Goal: Task Accomplishment & Management: Manage account settings

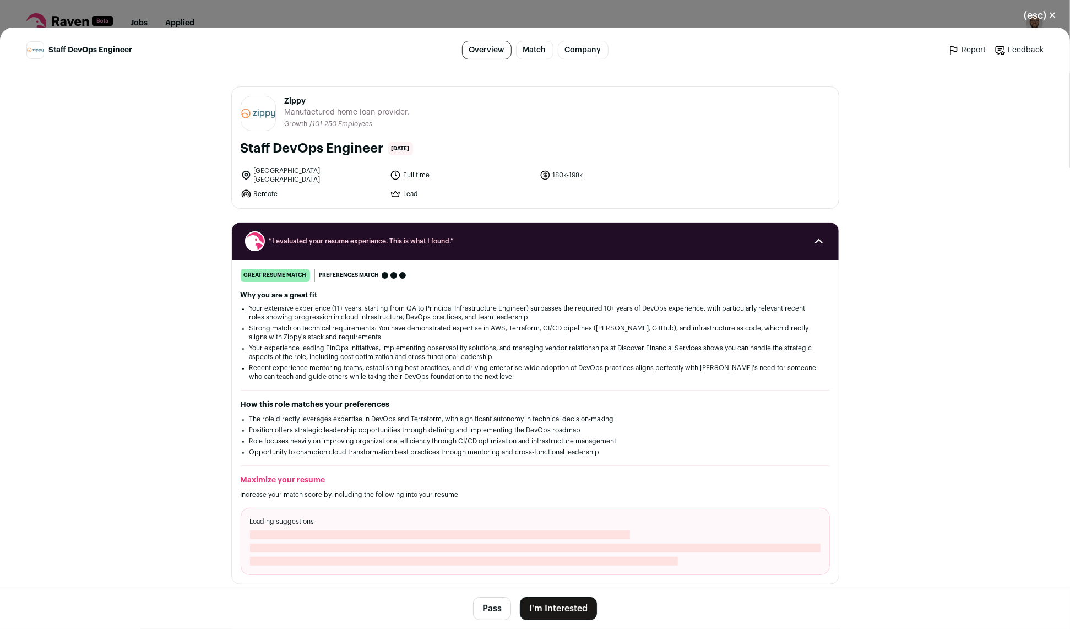
click at [556, 611] on button "I'm Interested" at bounding box center [558, 608] width 77 height 23
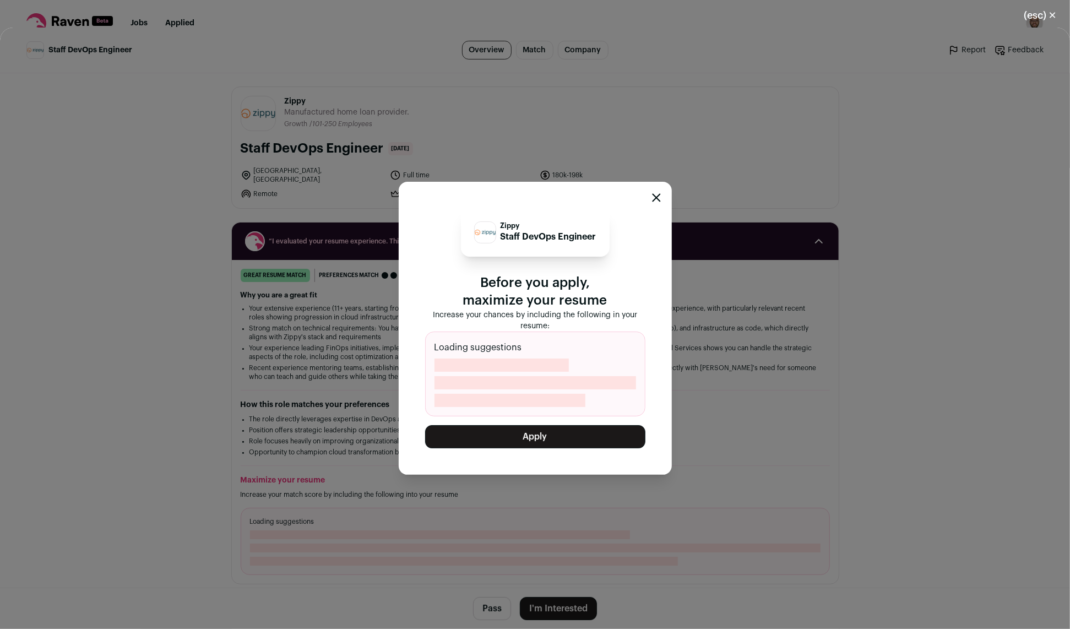
click at [661, 204] on div "Zippy Staff DevOps Engineer Before you apply, maximize your resume Increase you…" at bounding box center [535, 328] width 273 height 293
click at [661, 199] on div "Zippy Staff DevOps Engineer Before you apply, maximize your resume Increase you…" at bounding box center [535, 328] width 273 height 293
click at [652, 197] on icon "Close modal" at bounding box center [656, 197] width 9 height 9
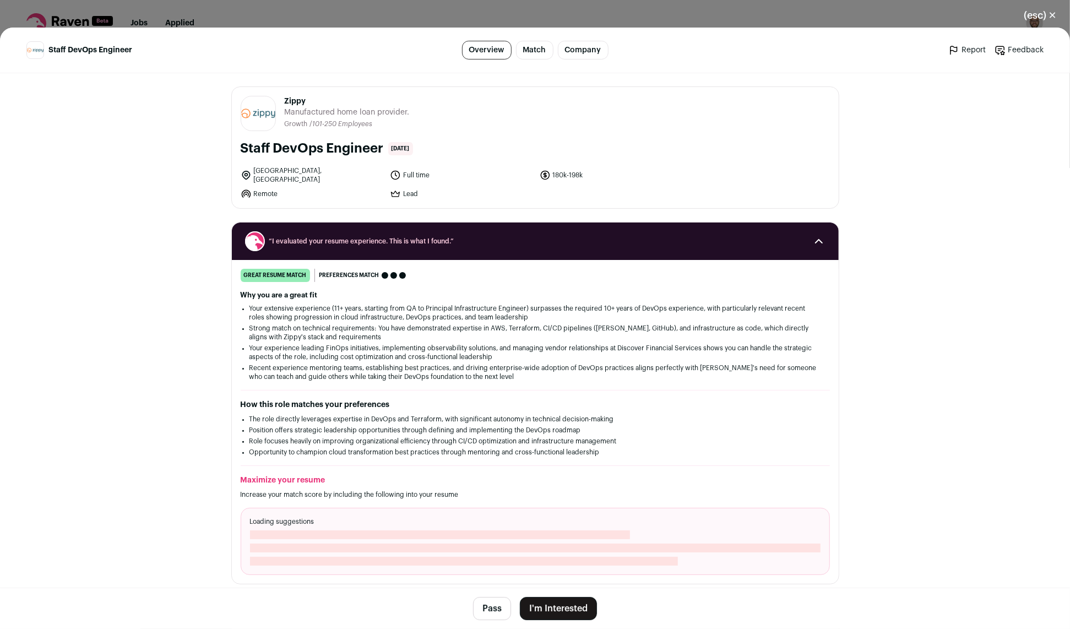
click at [1052, 21] on button "(esc) ✕" at bounding box center [1039, 15] width 59 height 24
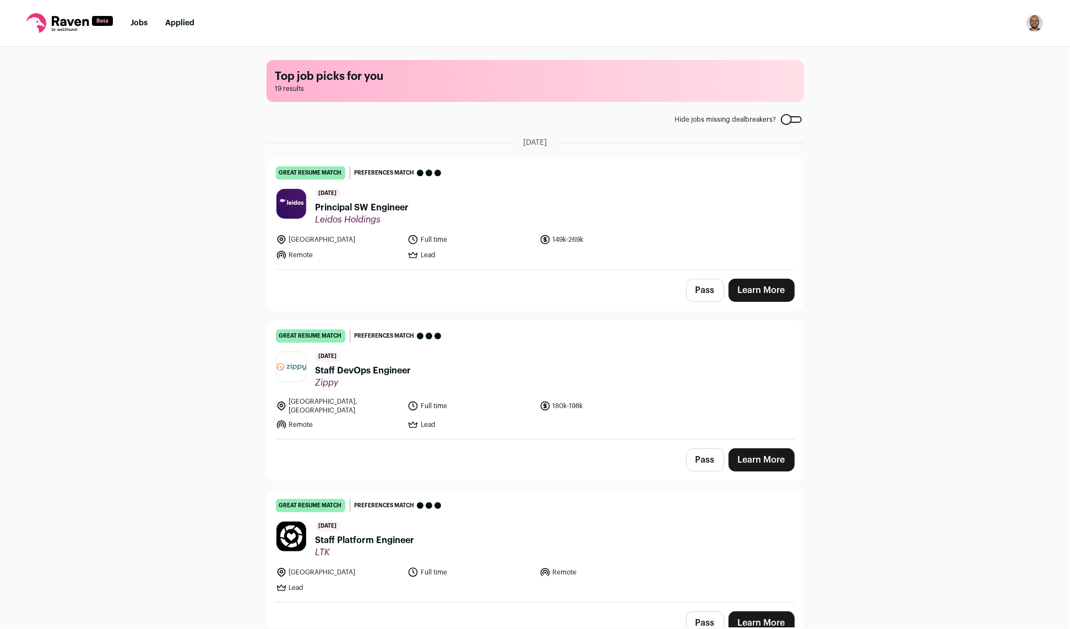
click at [1041, 24] on img "Open dropdown" at bounding box center [1035, 23] width 18 height 18
click at [985, 50] on link "Settings" at bounding box center [982, 51] width 122 height 26
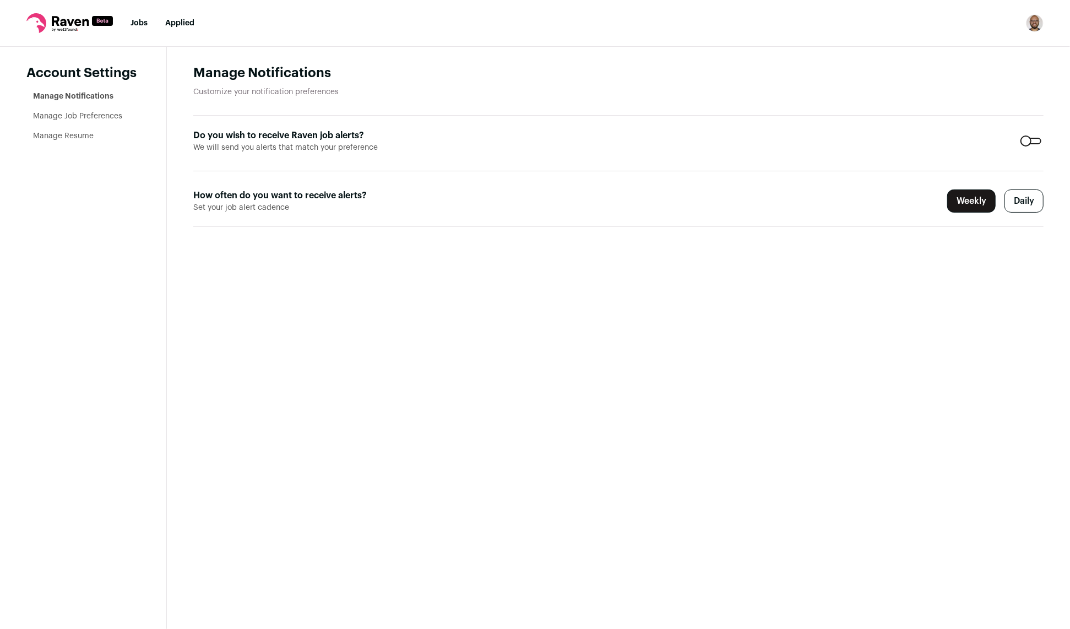
click at [65, 135] on link "Manage Resume" at bounding box center [63, 136] width 61 height 8
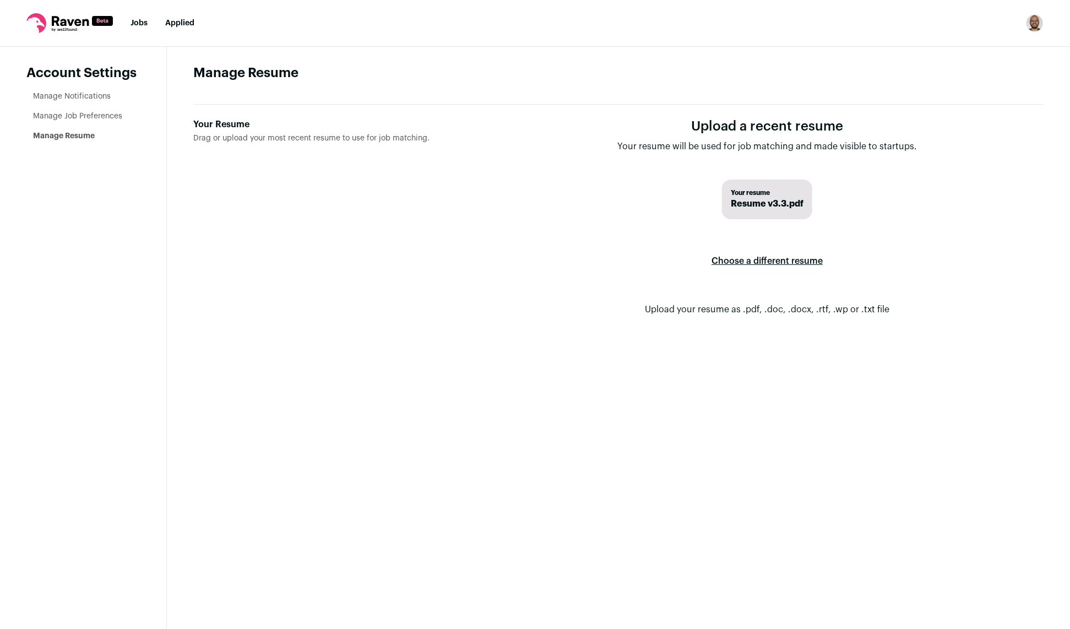
click at [760, 257] on label "Choose a different resume" at bounding box center [766, 261] width 111 height 31
click at [0, 0] on input "Your Resume Drag or upload your most recent resume to use for job matching." at bounding box center [0, 0] width 0 height 0
click at [232, 127] on div "Your Resume" at bounding box center [333, 124] width 280 height 13
click at [0, 0] on input "Your Resume Drag or upload your most recent resume to use for job matching." at bounding box center [0, 0] width 0 height 0
click at [137, 23] on link "Jobs" at bounding box center [138, 23] width 17 height 8
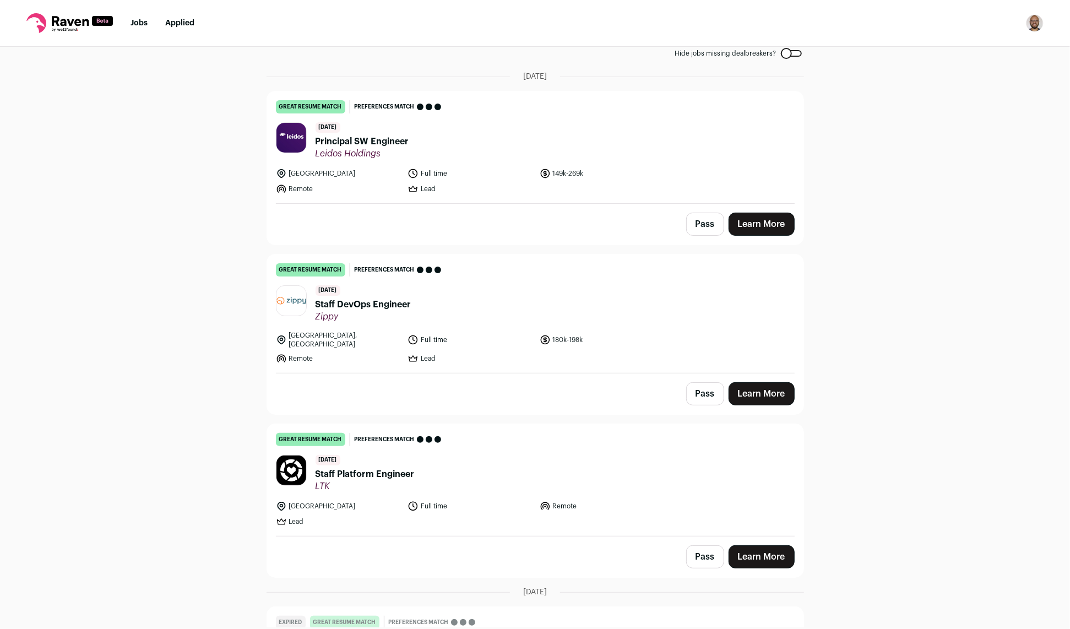
scroll to position [70, 0]
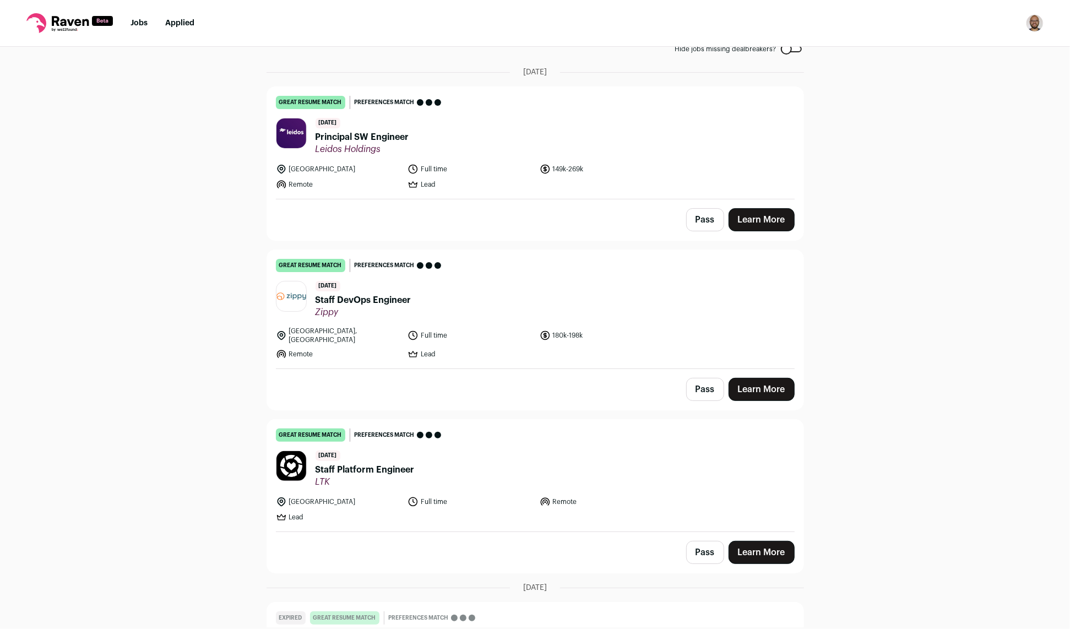
click at [291, 300] on div at bounding box center [291, 296] width 31 height 31
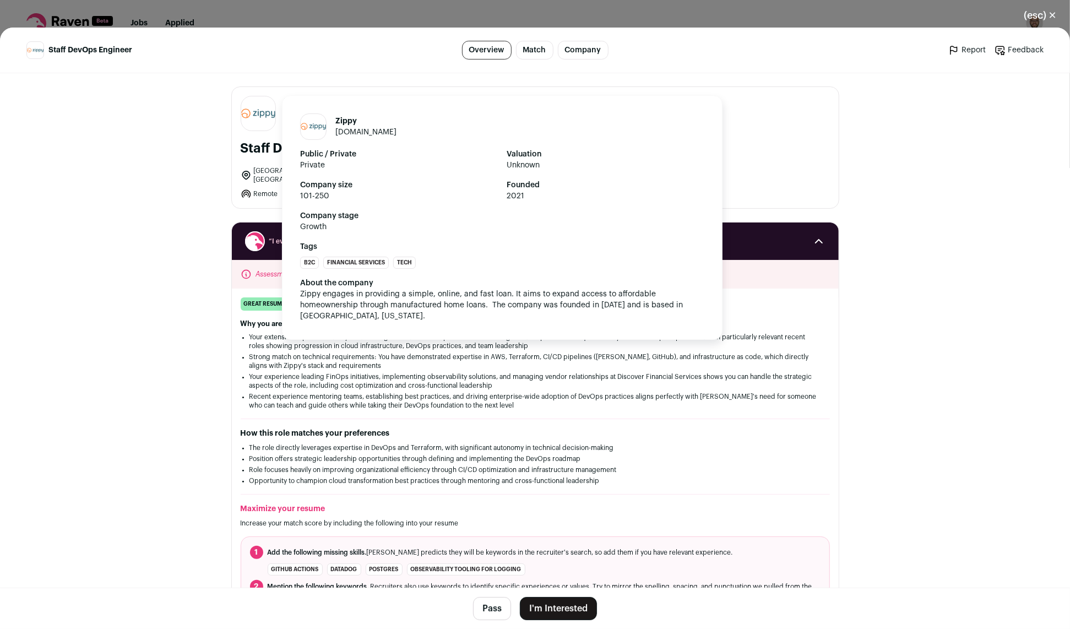
click at [354, 128] on link "[DOMAIN_NAME]" at bounding box center [365, 132] width 61 height 8
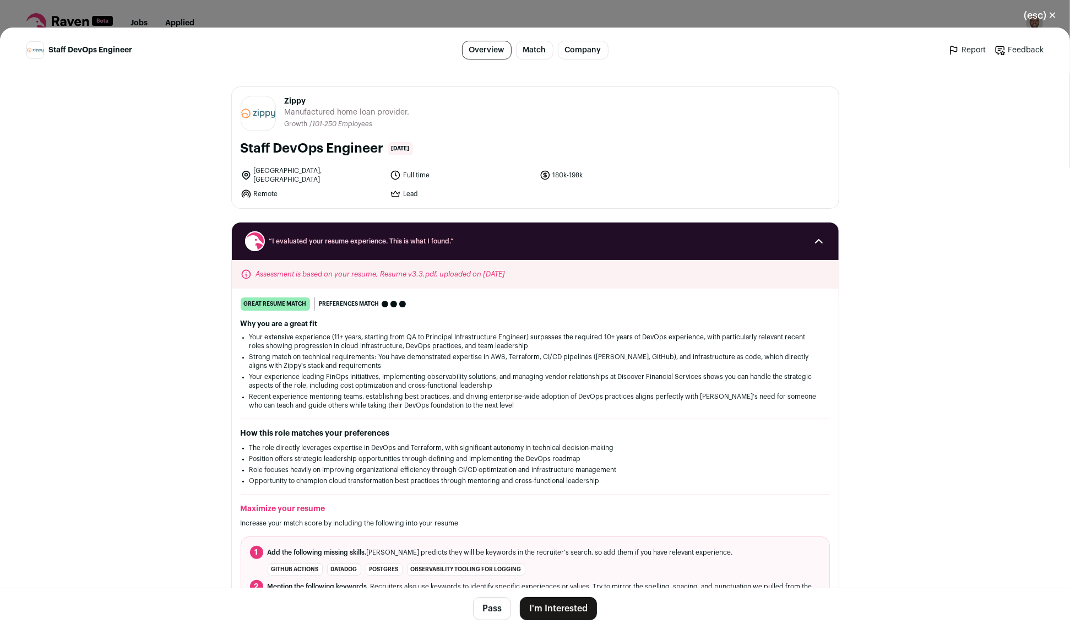
click at [568, 608] on button "I'm Interested" at bounding box center [558, 608] width 77 height 23
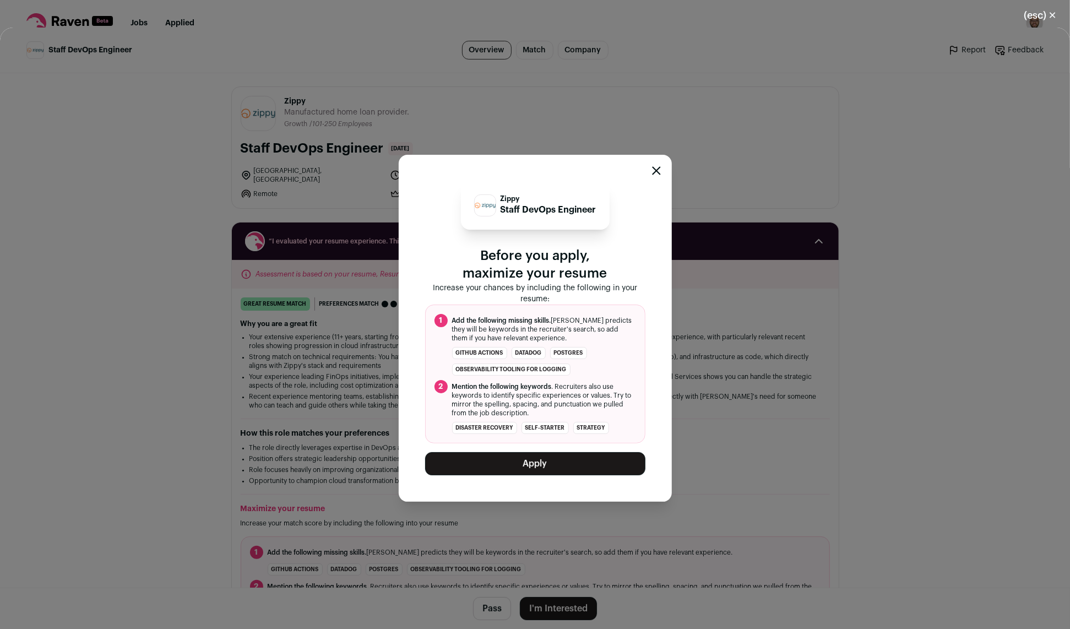
click at [536, 470] on button "Apply" at bounding box center [535, 463] width 220 height 23
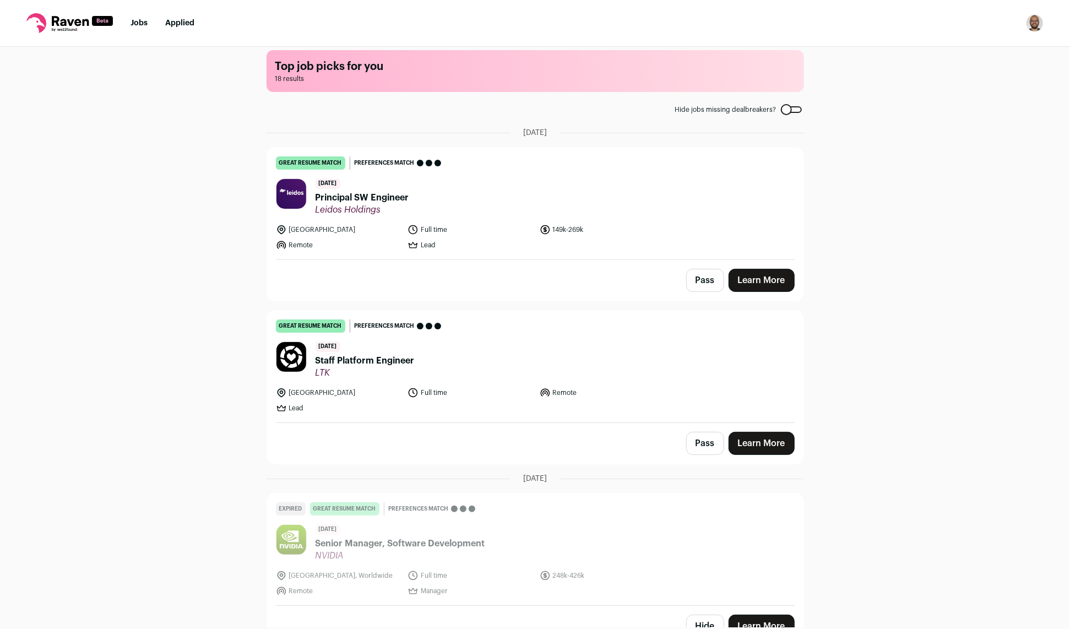
scroll to position [0, 0]
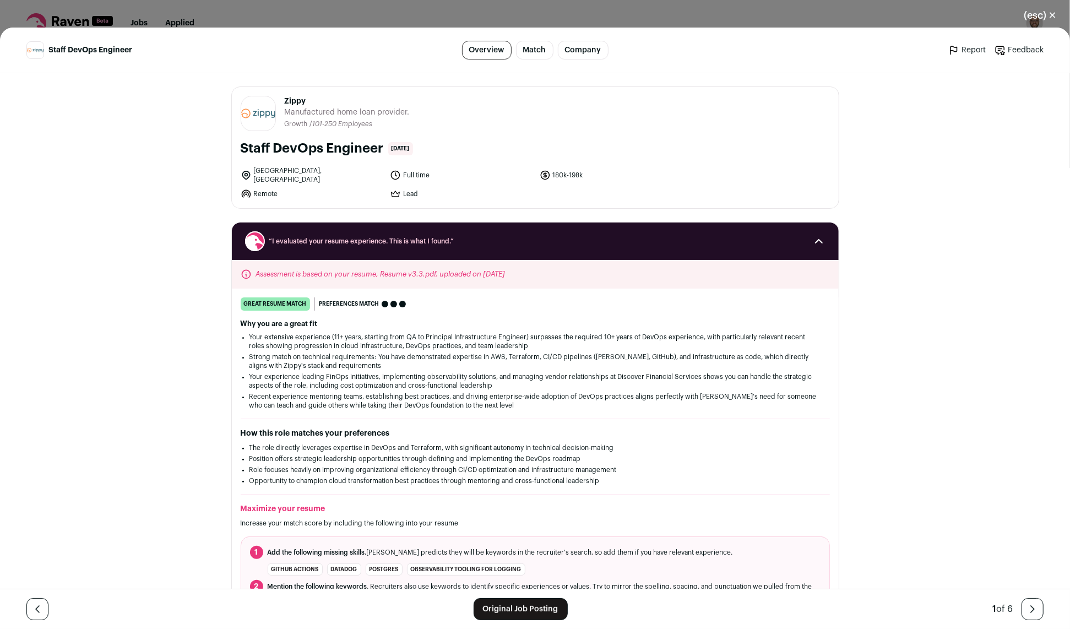
click at [532, 608] on link "Original Job Posting" at bounding box center [520, 609] width 94 height 22
